Goal: Navigation & Orientation: Go to known website

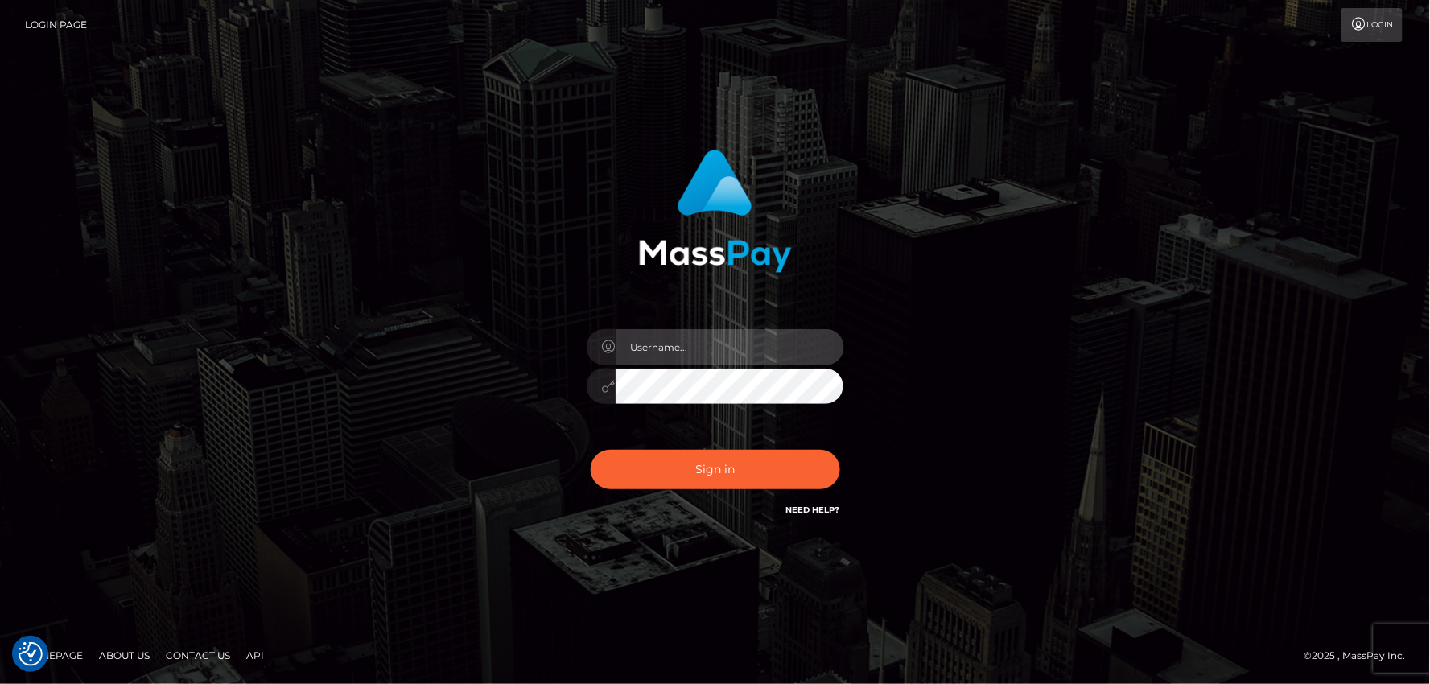
click at [685, 357] on input "text" at bounding box center [730, 347] width 229 height 36
type input "mdemassi"
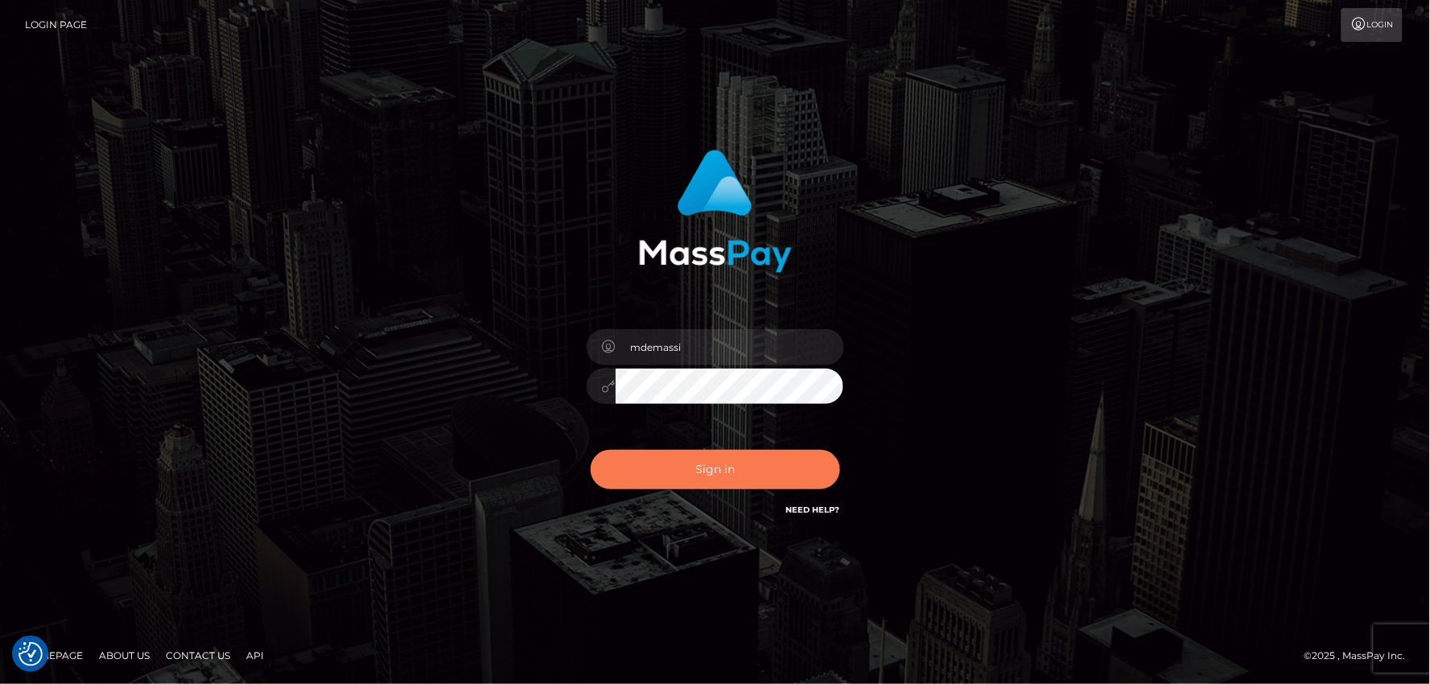
click at [702, 461] on button "Sign in" at bounding box center [715, 469] width 249 height 39
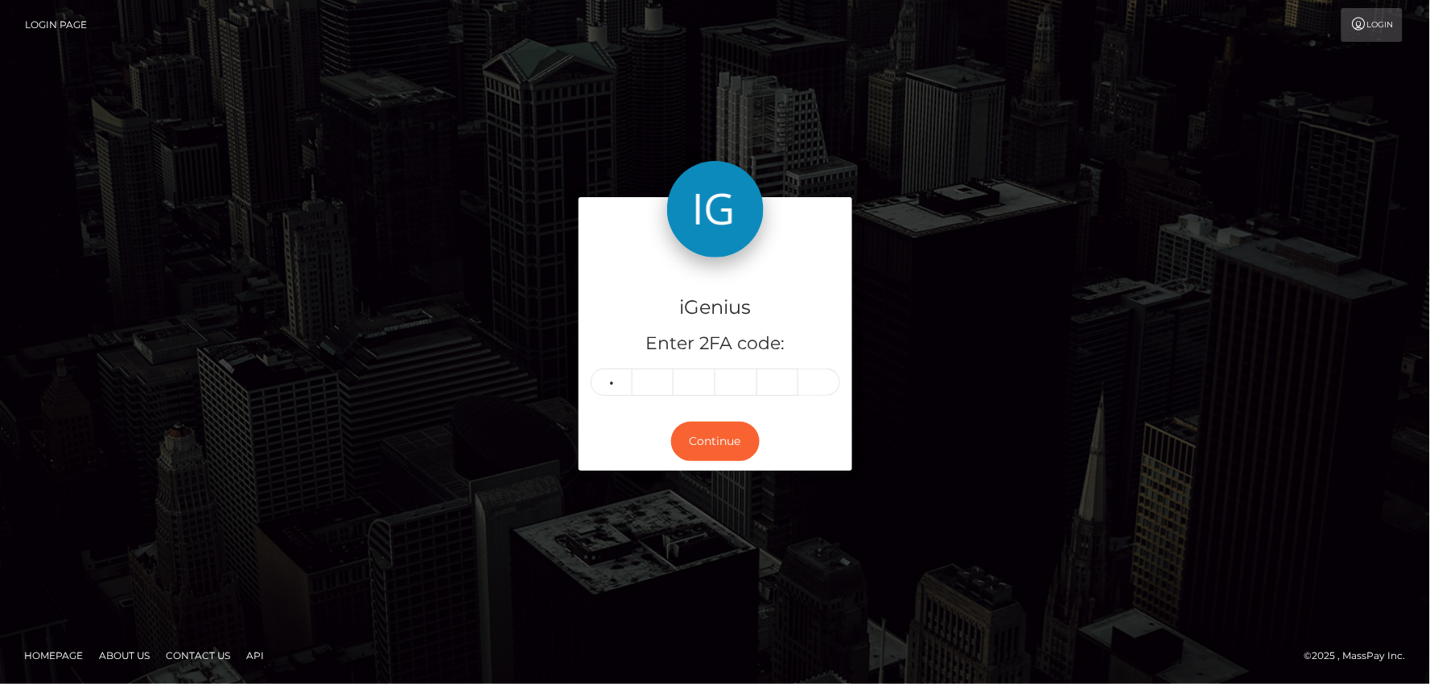
type input "1"
type input "2"
type input "9"
type input "7"
type input "9"
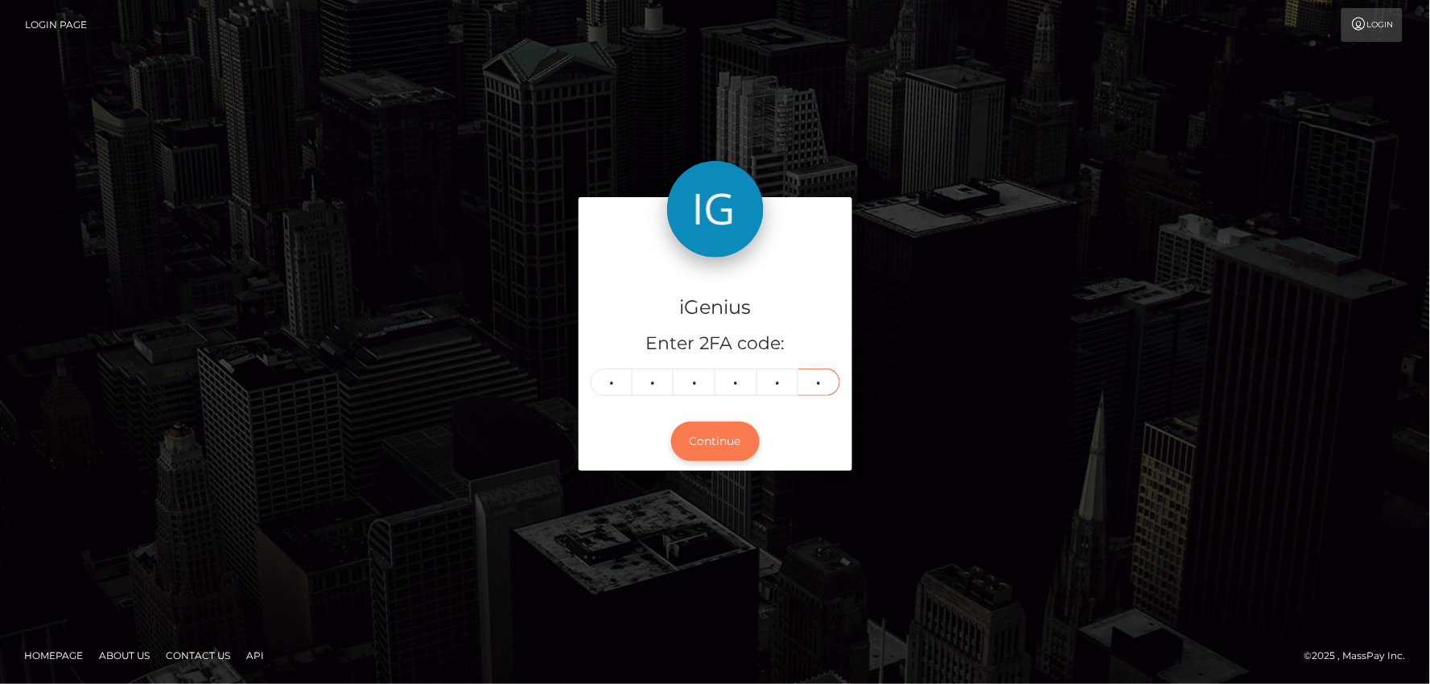
type input "0"
click at [708, 445] on button "Continue" at bounding box center [715, 441] width 89 height 39
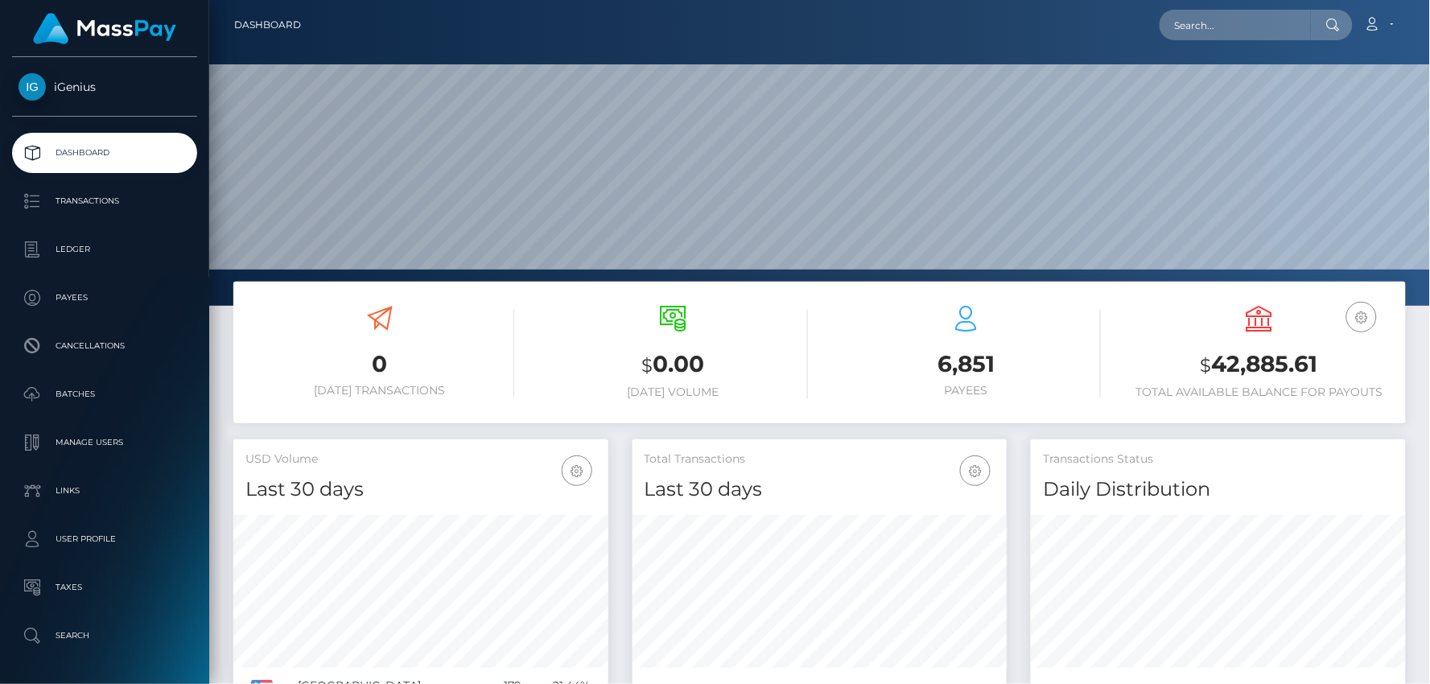
scroll to position [285, 375]
